Goal: Information Seeking & Learning: Stay updated

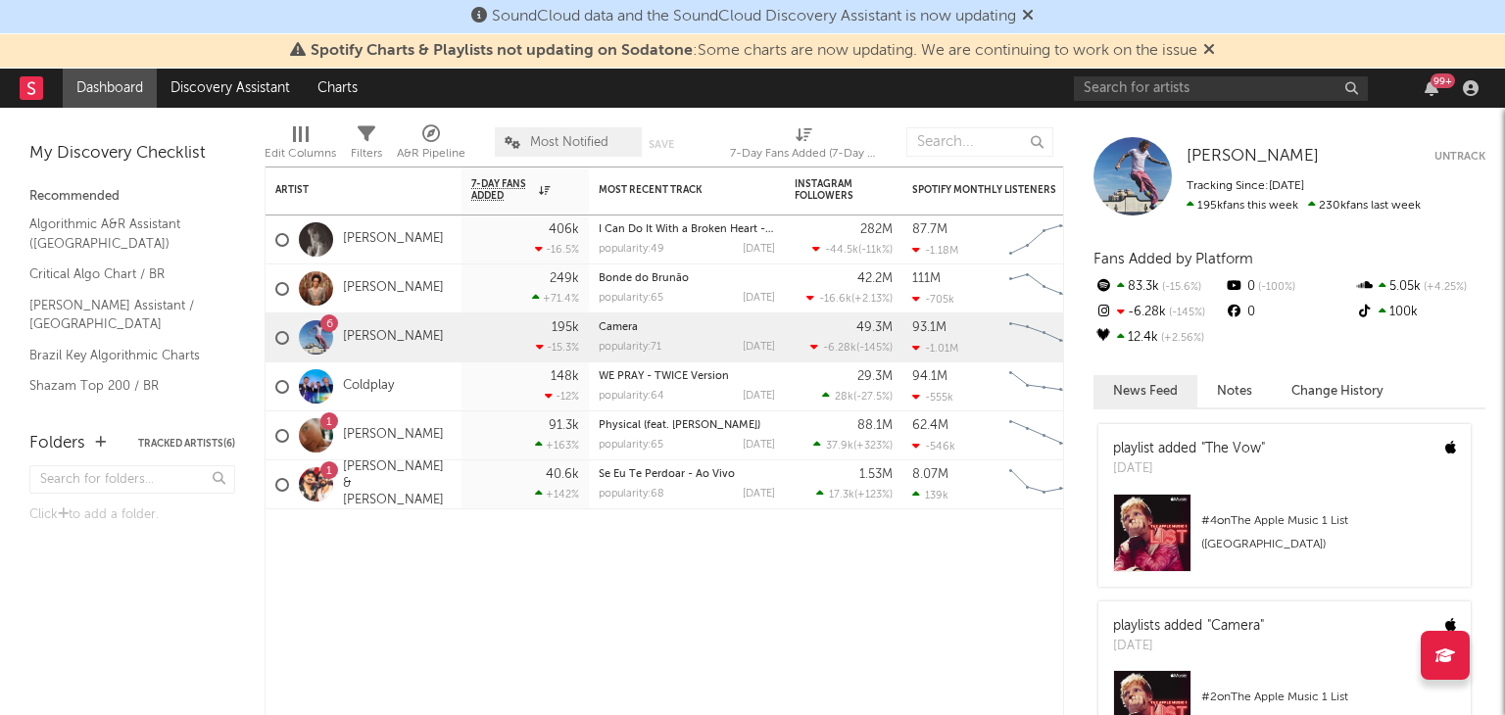
click at [1042, 20] on div "SoundCloud data and the SoundCloud Discovery Assistant is now updating" at bounding box center [752, 17] width 1505 height 34
click at [1034, 16] on icon at bounding box center [1028, 15] width 12 height 16
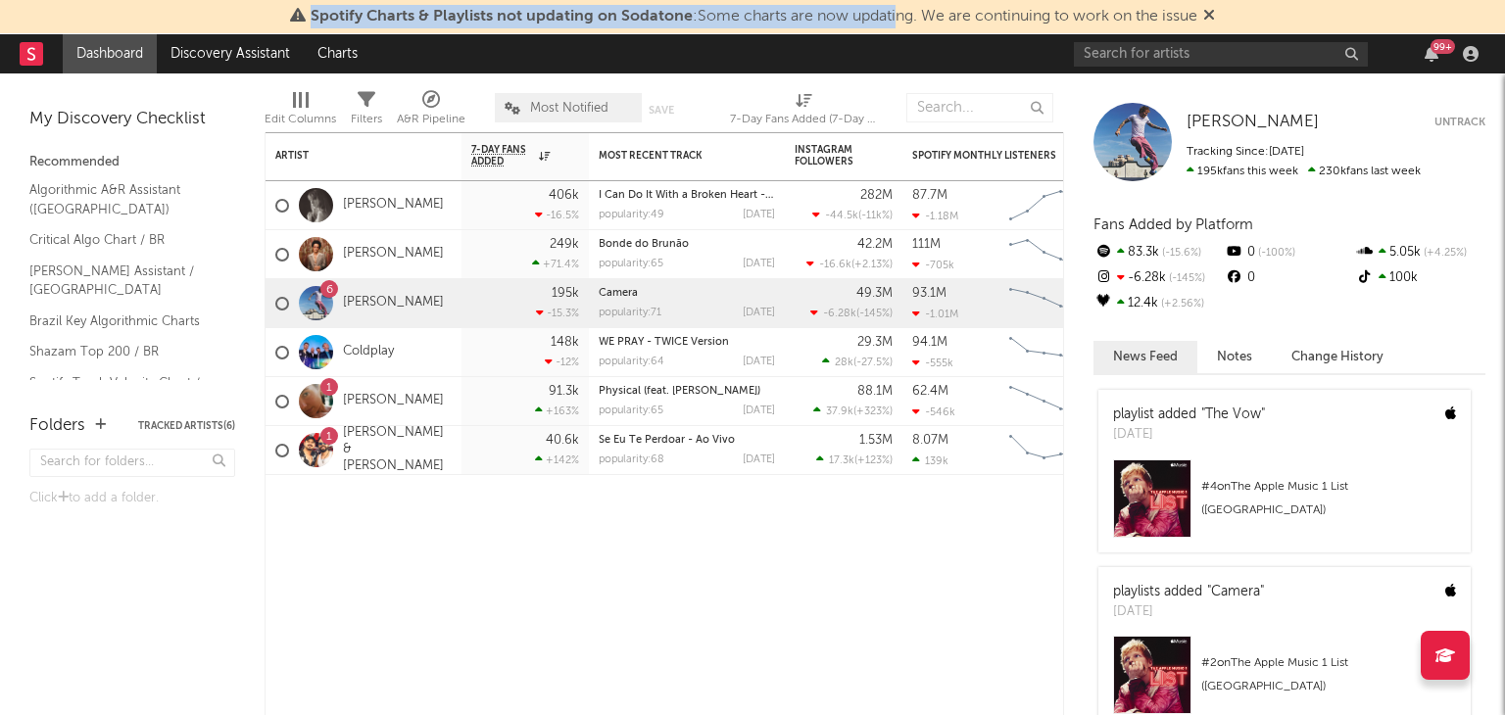
drag, startPoint x: 298, startPoint y: 21, endPoint x: 896, endPoint y: 21, distance: 597.9
click at [896, 21] on span "Spotify Charts & Playlists not updating on Sodatone : Some charts are now updat…" at bounding box center [752, 17] width 925 height 24
click at [1204, 21] on span "Spotify Charts & Playlists not updating on Sodatone : Some charts are now updat…" at bounding box center [752, 17] width 925 height 24
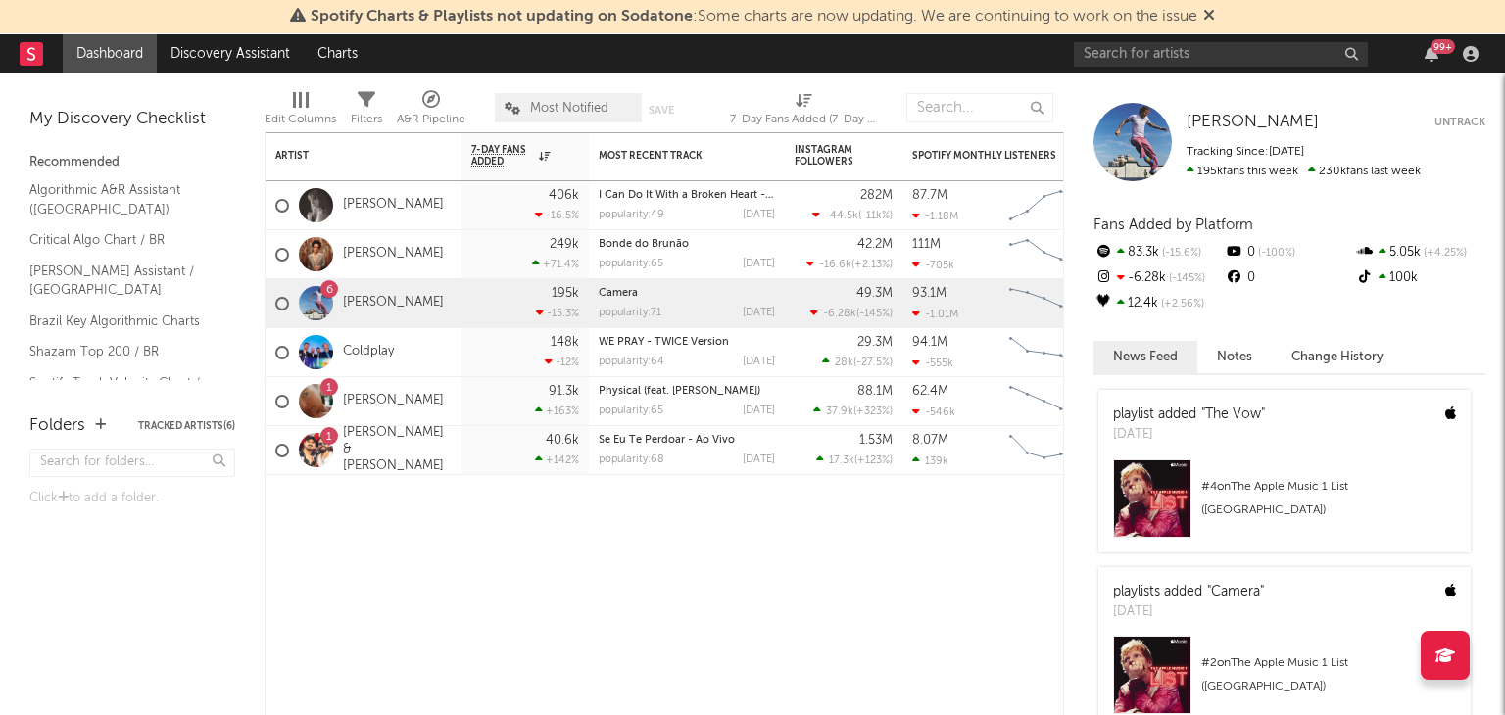
click at [1209, 16] on icon at bounding box center [1210, 15] width 12 height 16
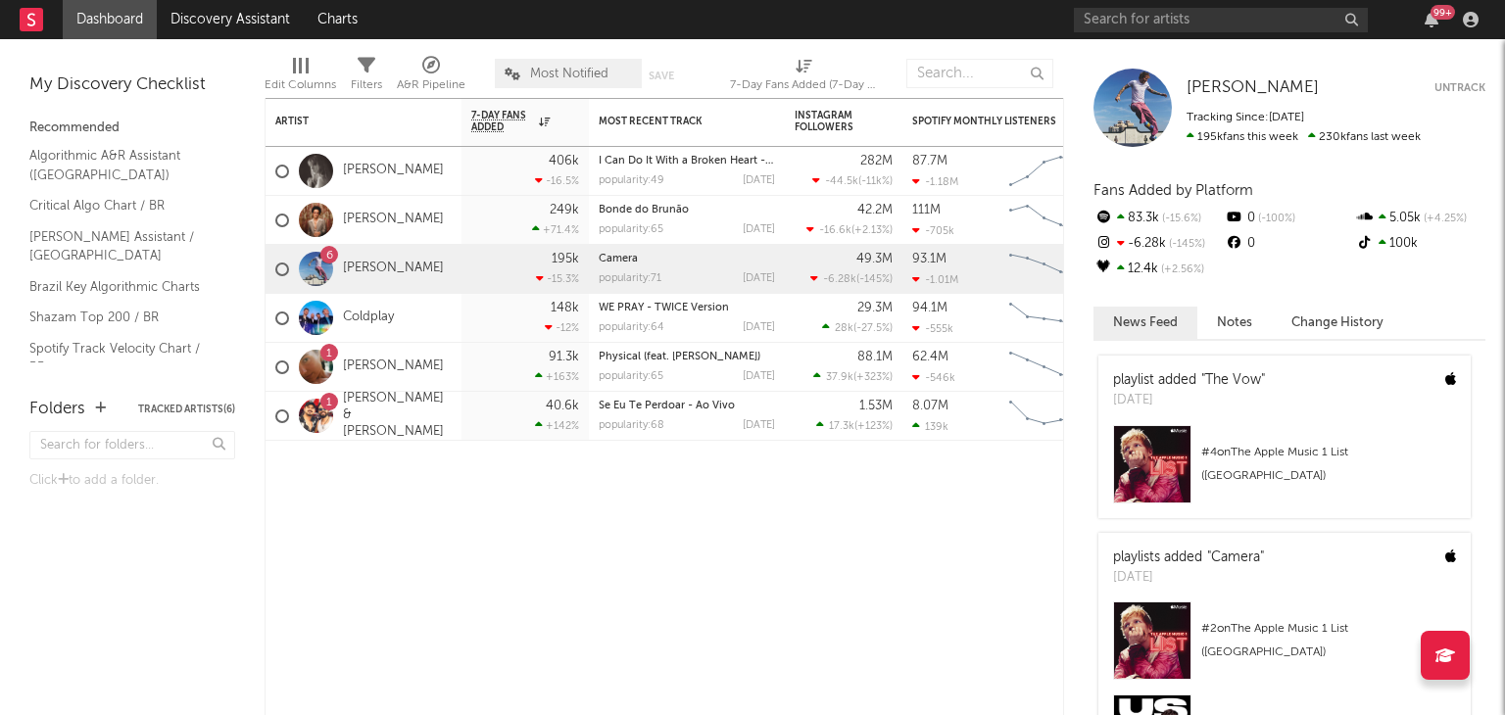
click at [113, 581] on div "Folders Tracked Artists ( 6 ) Click to add a folder." at bounding box center [132, 546] width 265 height 338
